Goal: Task Accomplishment & Management: Complete application form

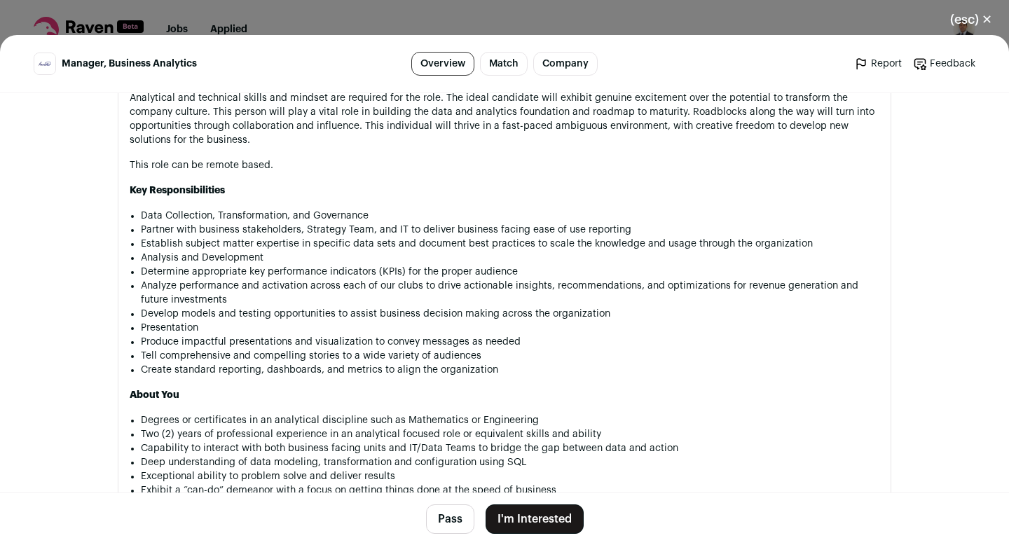
scroll to position [748, 0]
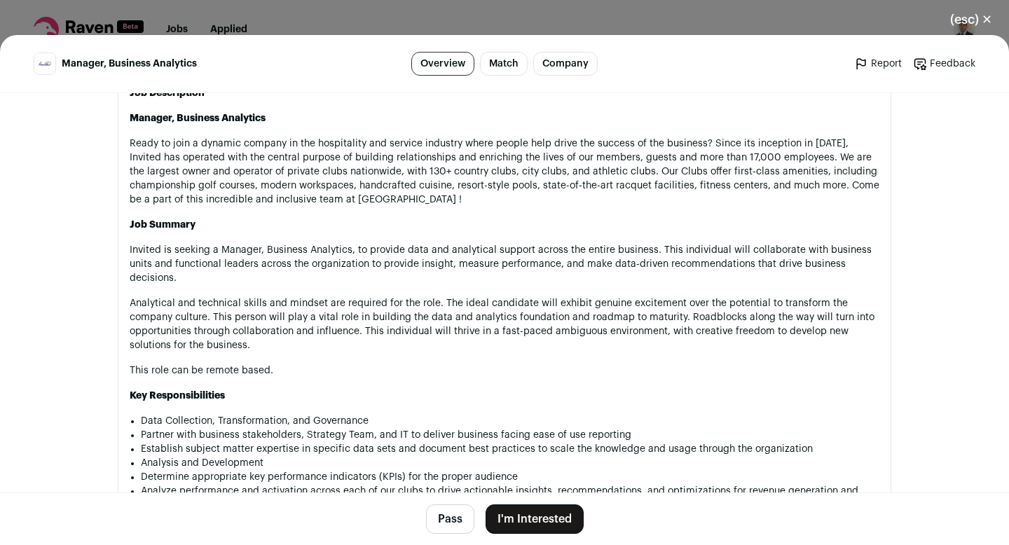
click at [531, 532] on button "I'm Interested" at bounding box center [535, 518] width 98 height 29
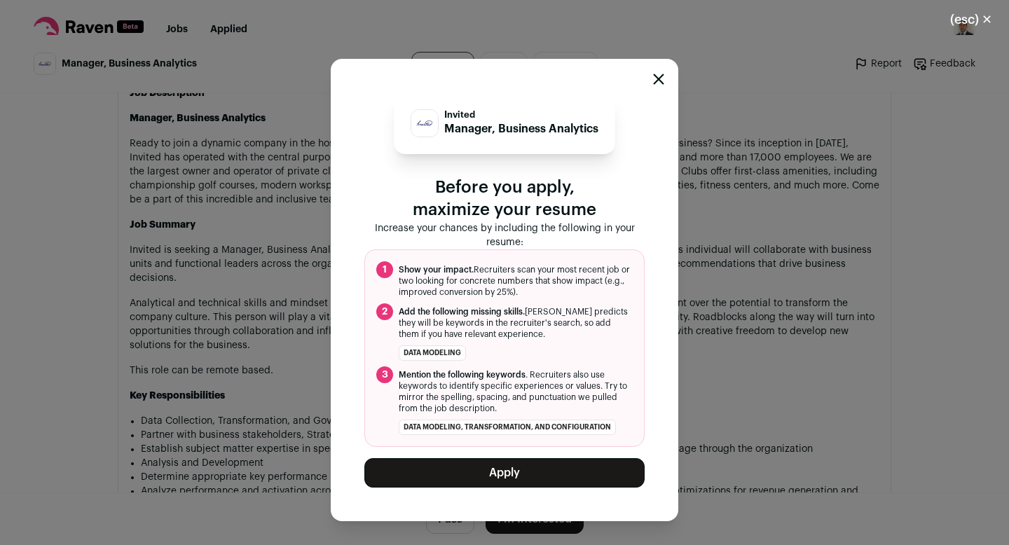
click at [529, 469] on button "Apply" at bounding box center [504, 472] width 280 height 29
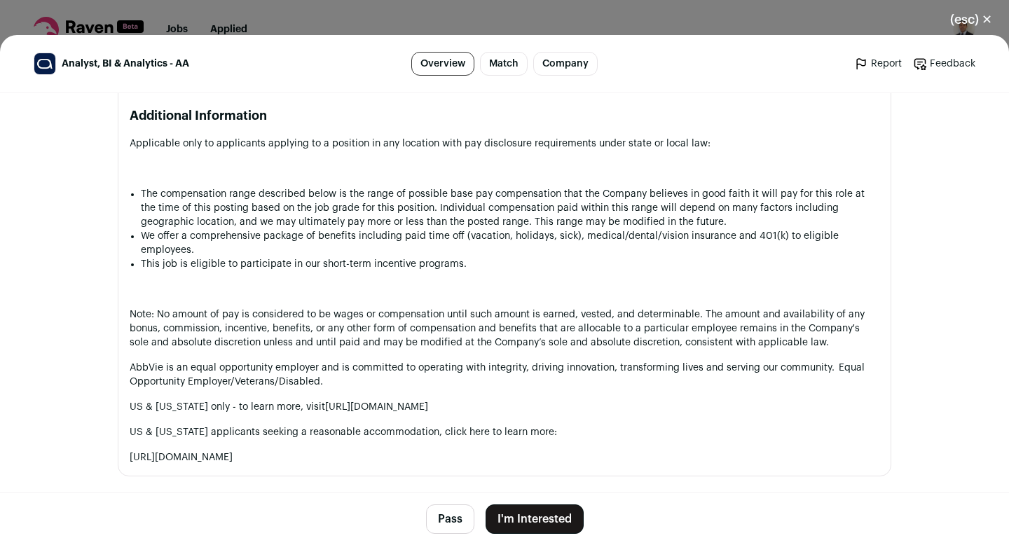
scroll to position [1571, 0]
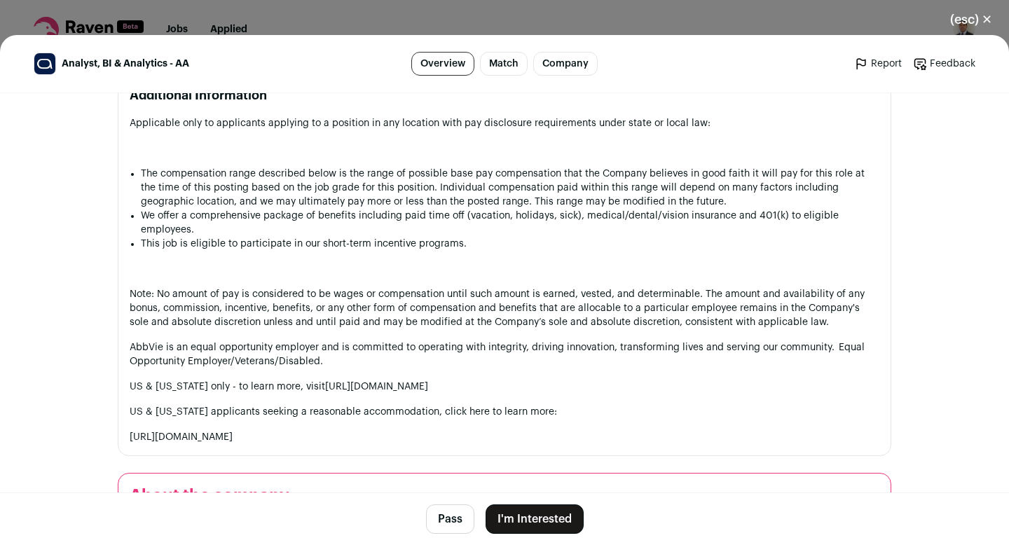
click at [525, 528] on button "I'm Interested" at bounding box center [535, 518] width 98 height 29
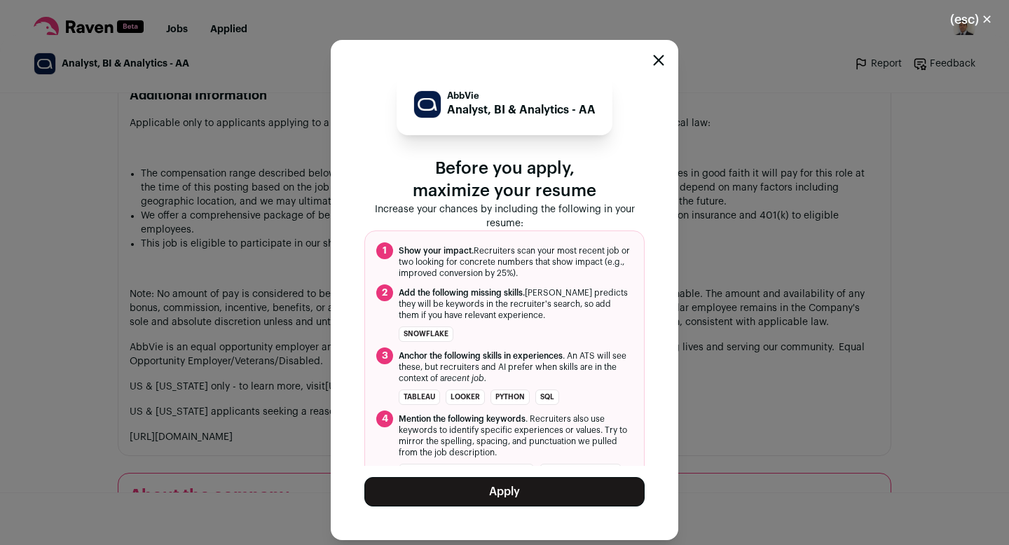
click at [506, 496] on button "Apply" at bounding box center [504, 491] width 280 height 29
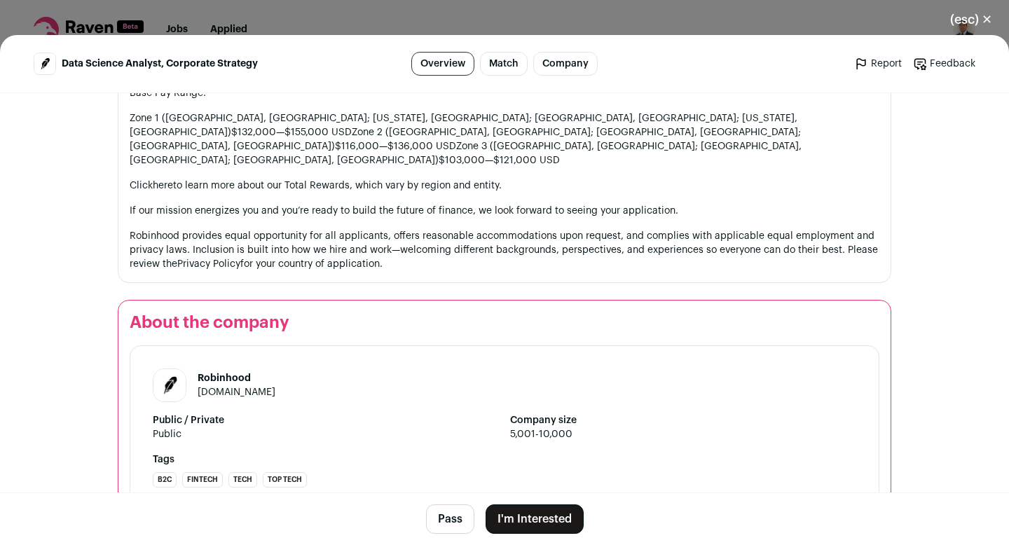
scroll to position [1787, 0]
click at [528, 537] on footer "Pass I'm Interested" at bounding box center [504, 519] width 1009 height 53
click at [525, 518] on button "I'm Interested" at bounding box center [535, 518] width 98 height 29
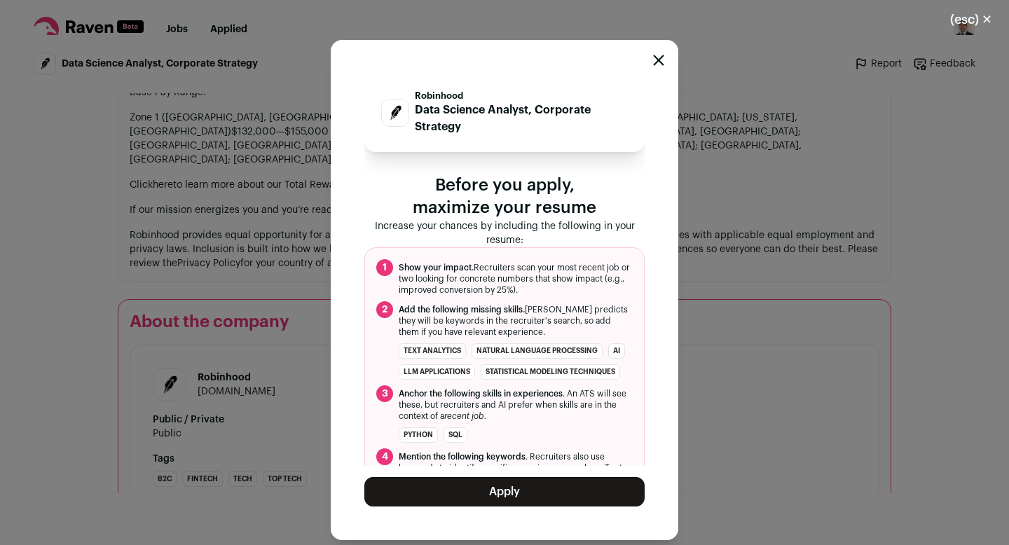
click at [517, 488] on button "Apply" at bounding box center [504, 491] width 280 height 29
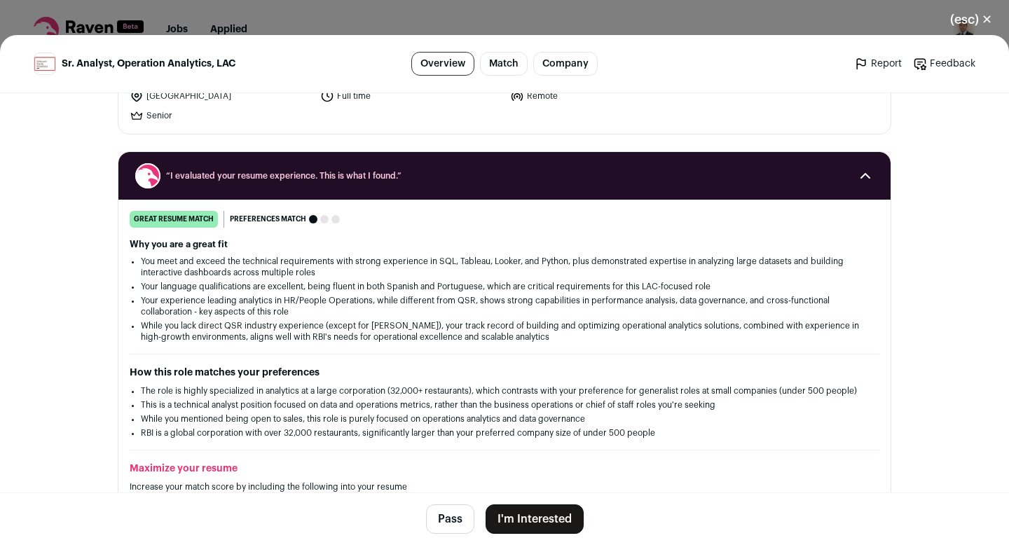
scroll to position [156, 0]
